Goal: Task Accomplishment & Management: Manage account settings

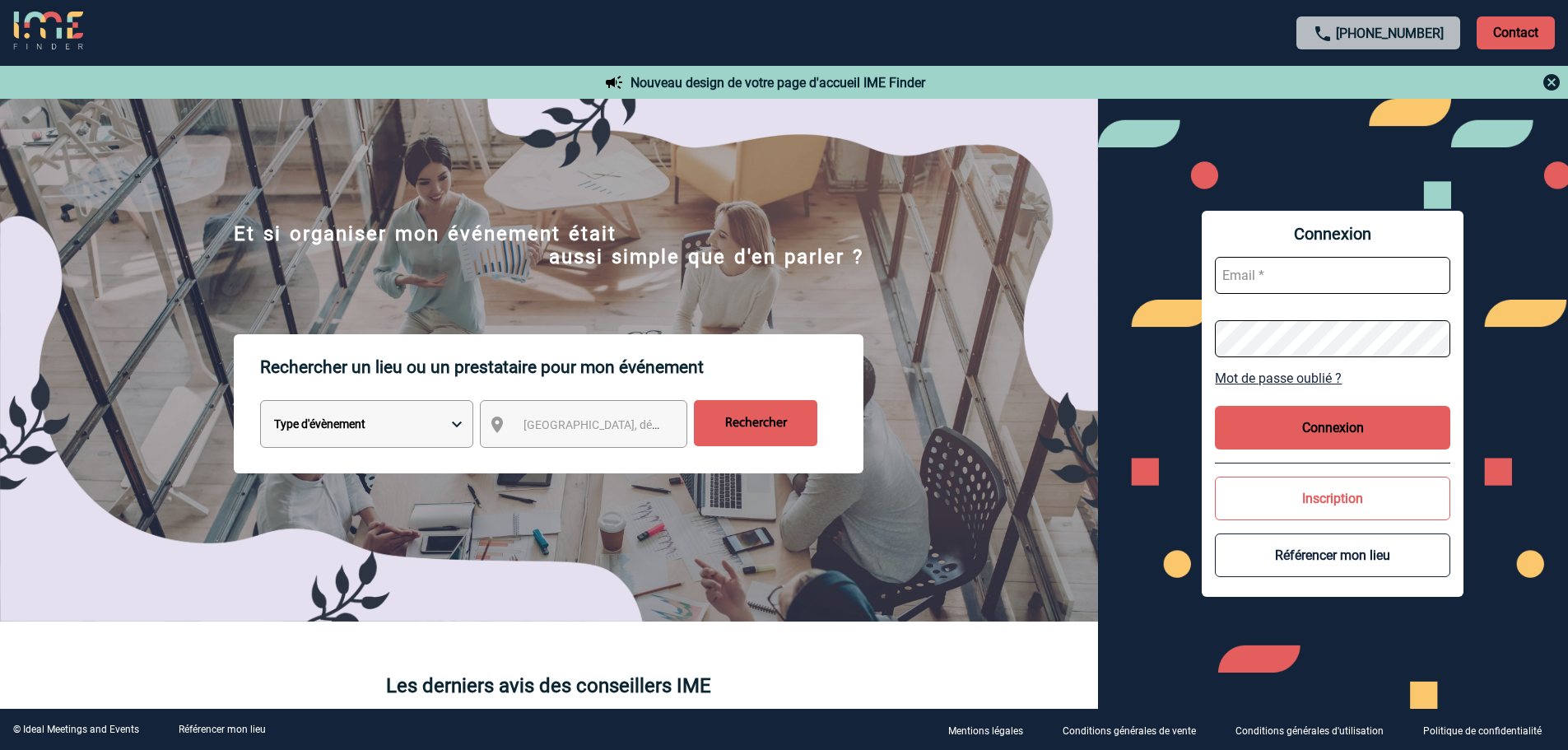
type input "ccornu@ime-groupe.com"
click at [1323, 444] on button "Connexion" at bounding box center [1332, 427] width 235 height 44
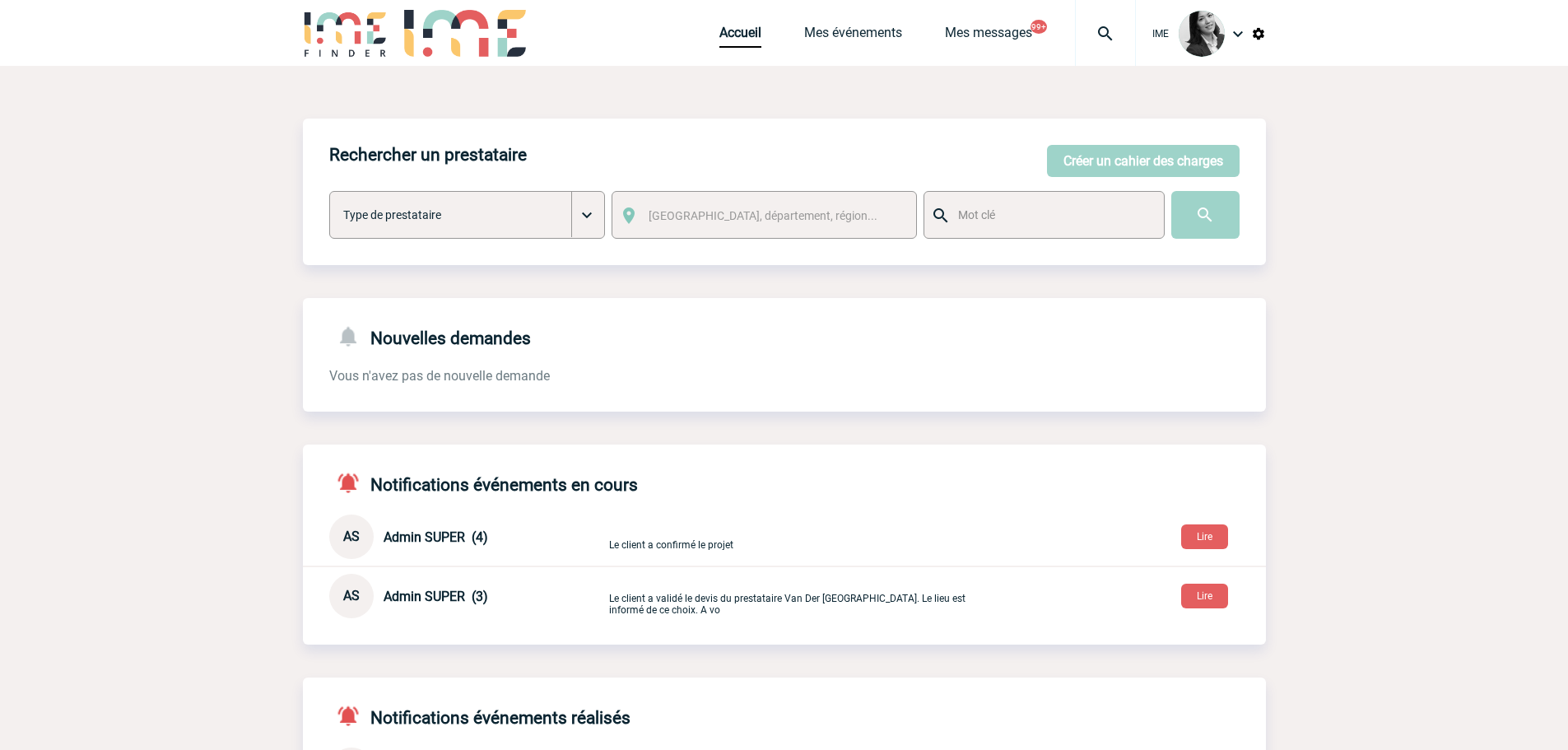
click at [159, 487] on body "IME Accueil Mes événements" at bounding box center [784, 531] width 1568 height 1062
click at [210, 126] on body "IME Accueil Mes événements" at bounding box center [784, 531] width 1568 height 1062
